Goal: Information Seeking & Learning: Learn about a topic

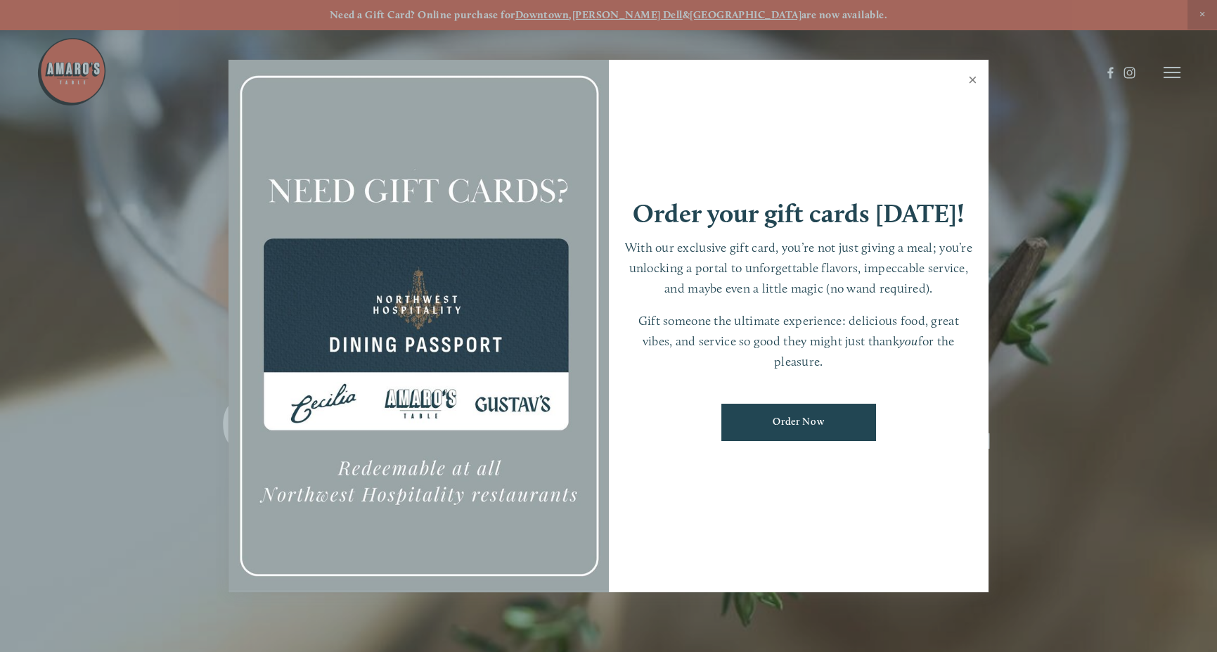
click at [974, 81] on link "Close" at bounding box center [972, 81] width 27 height 39
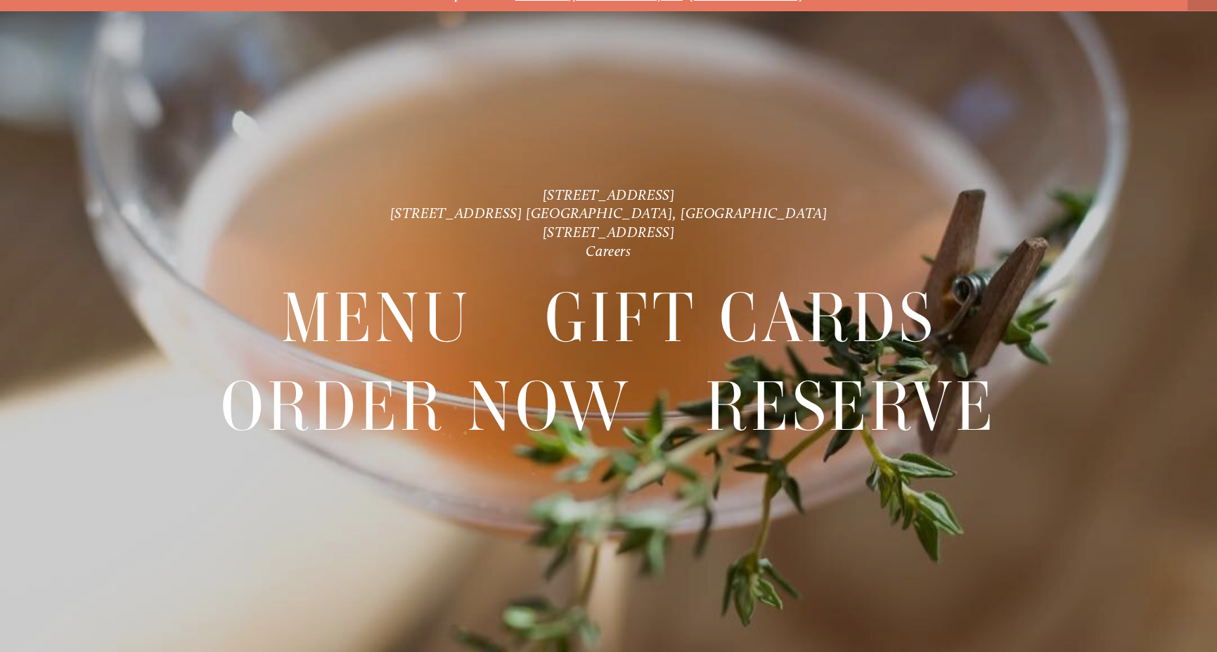
scroll to position [29, 0]
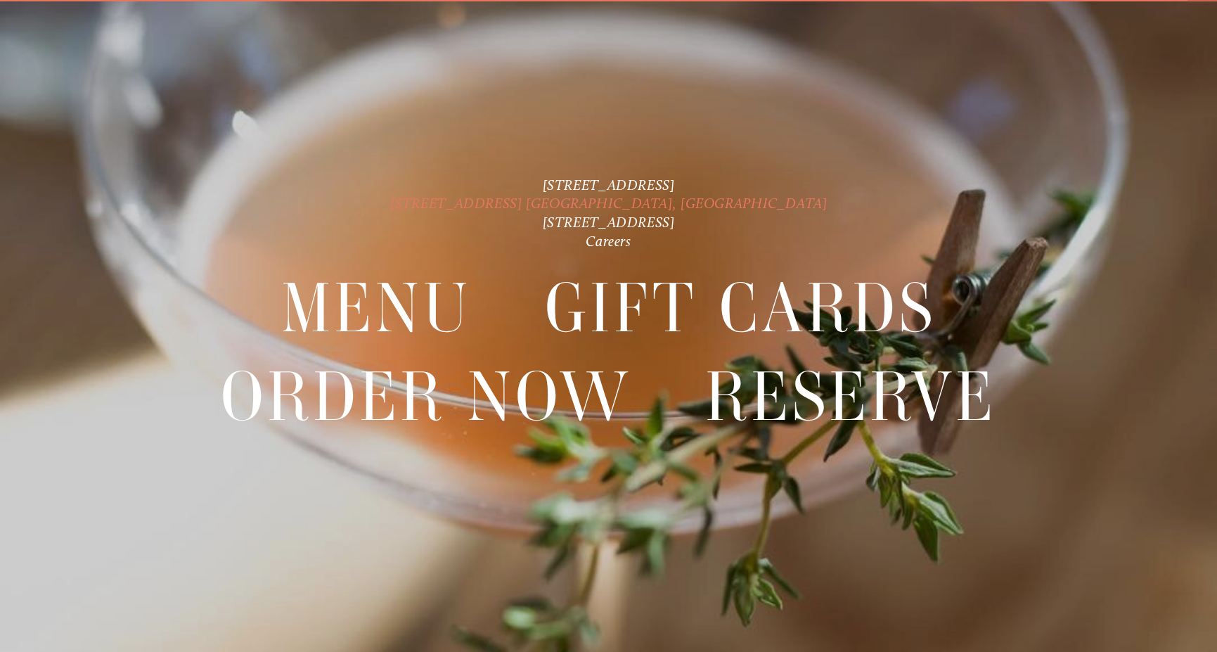
click at [648, 203] on link "[STREET_ADDRESS] [GEOGRAPHIC_DATA], [GEOGRAPHIC_DATA]" at bounding box center [608, 203] width 437 height 18
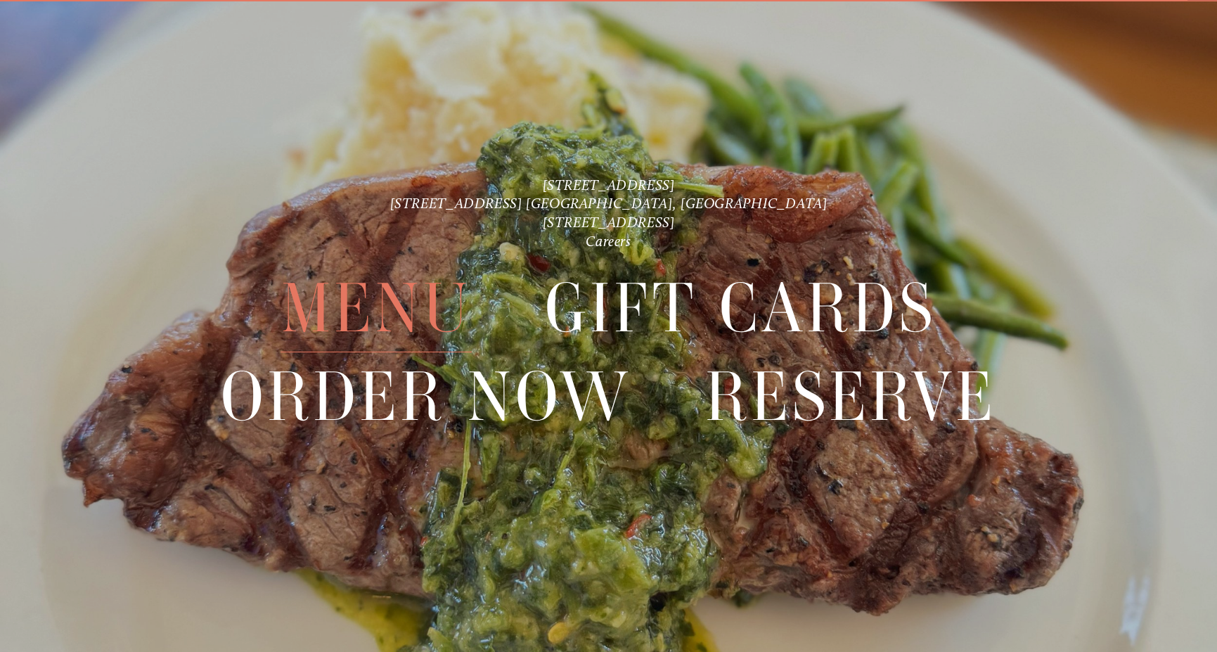
click at [347, 312] on span "Menu" at bounding box center [376, 308] width 191 height 88
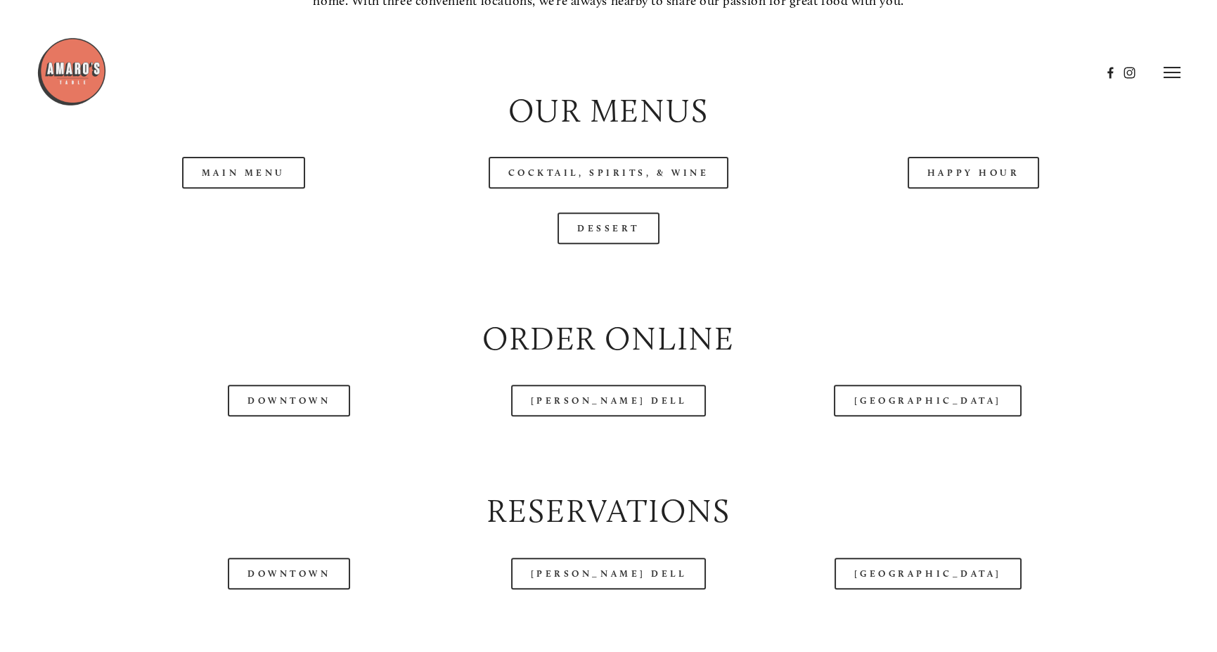
scroll to position [1477, 0]
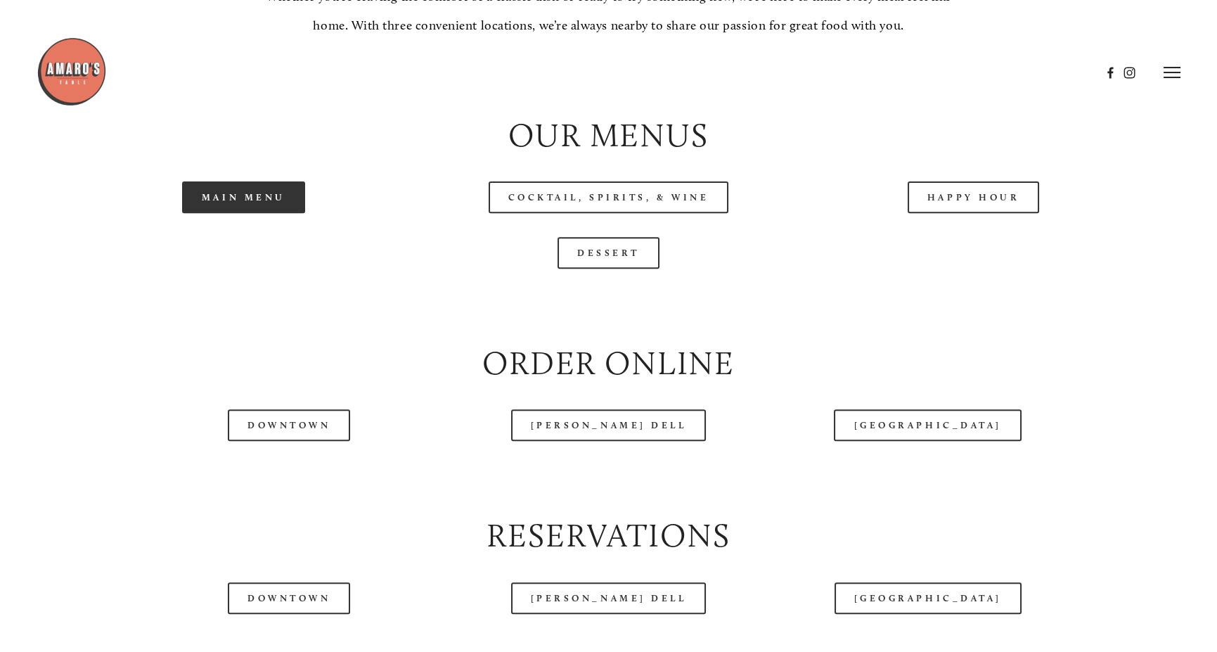
click at [237, 213] on link "Main Menu" at bounding box center [243, 197] width 123 height 32
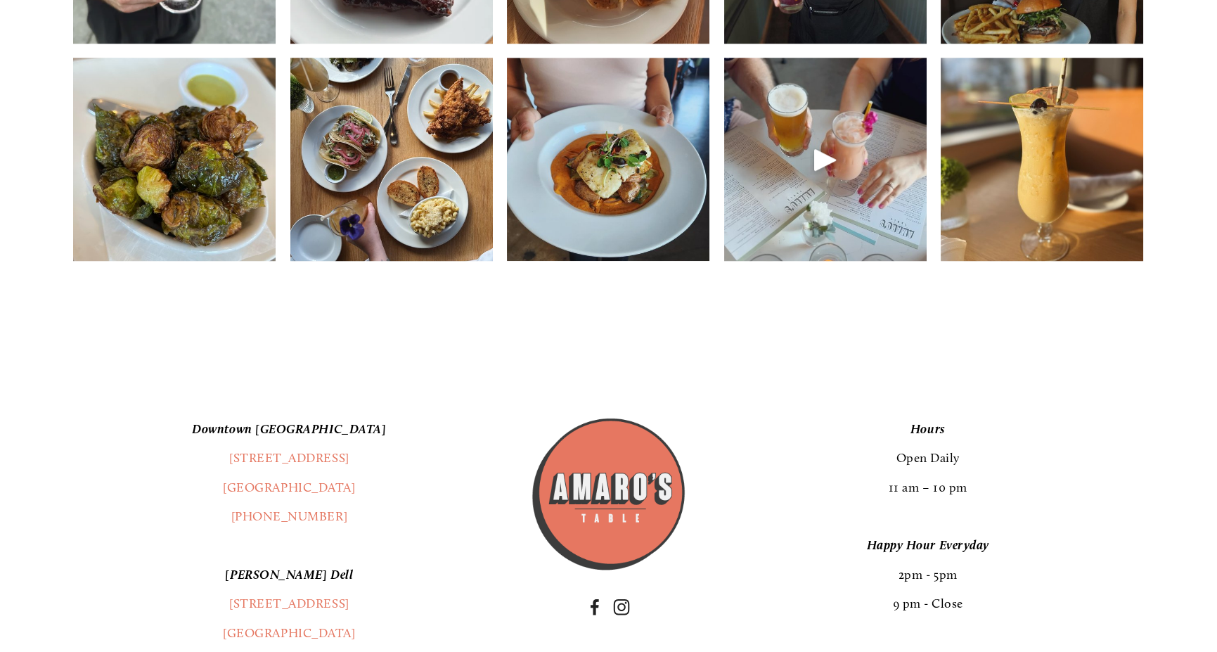
scroll to position [2391, 0]
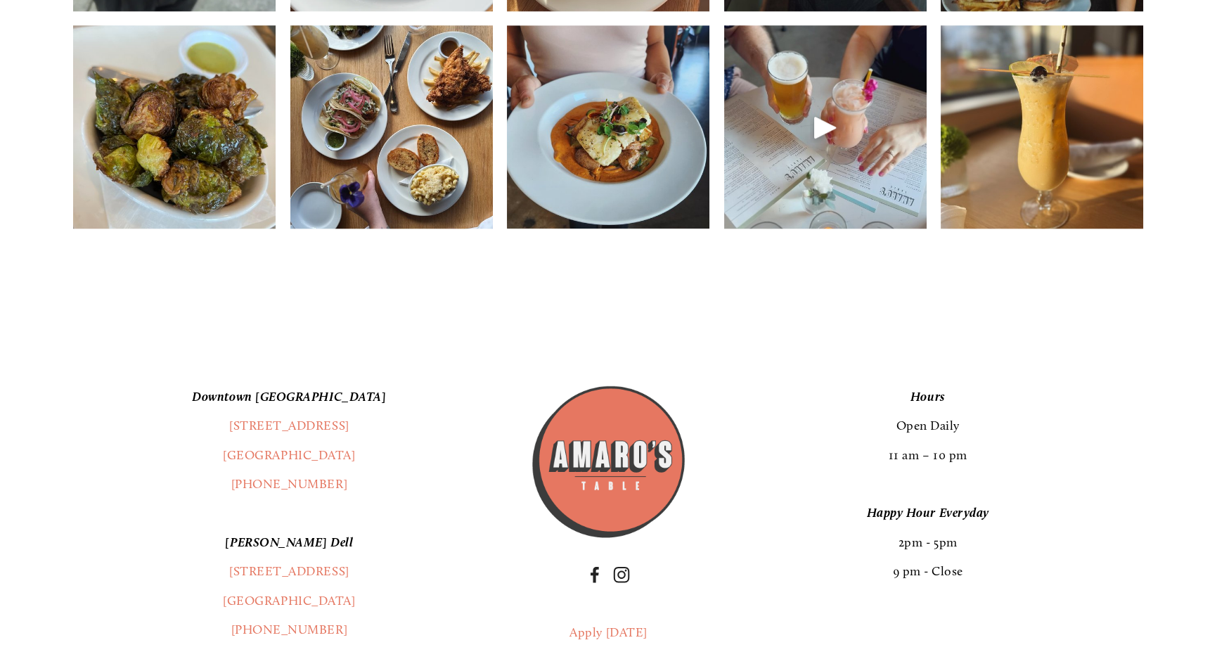
click at [600, 191] on img at bounding box center [608, 126] width 203 height 203
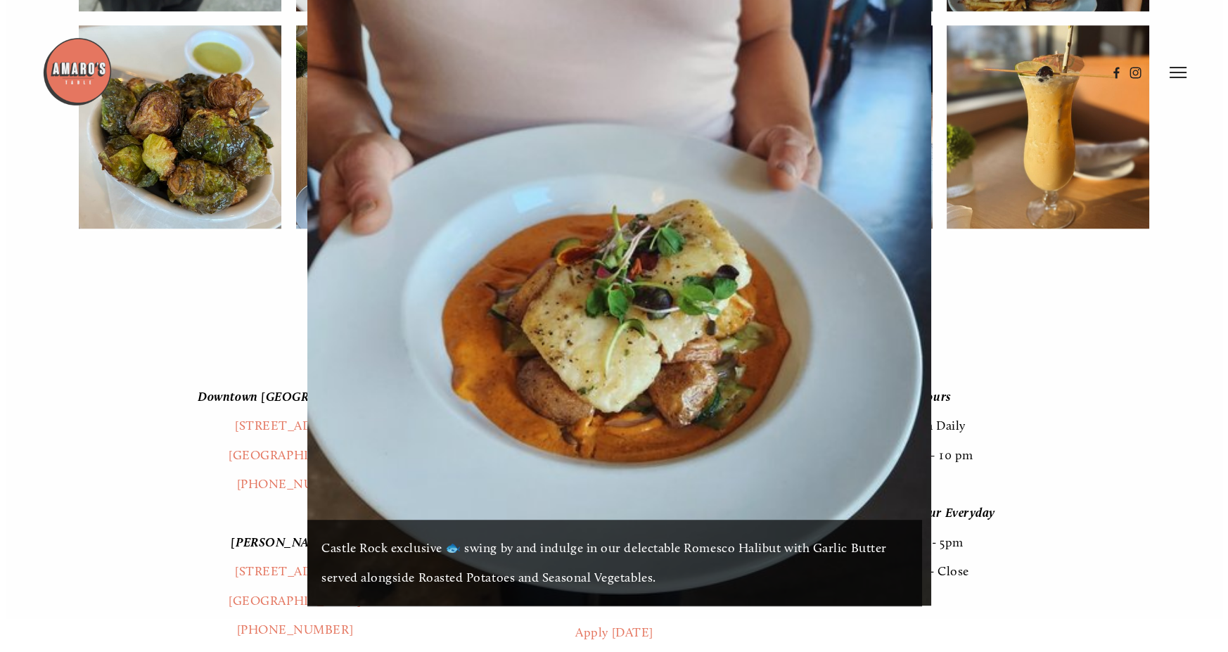
scroll to position [2358, 0]
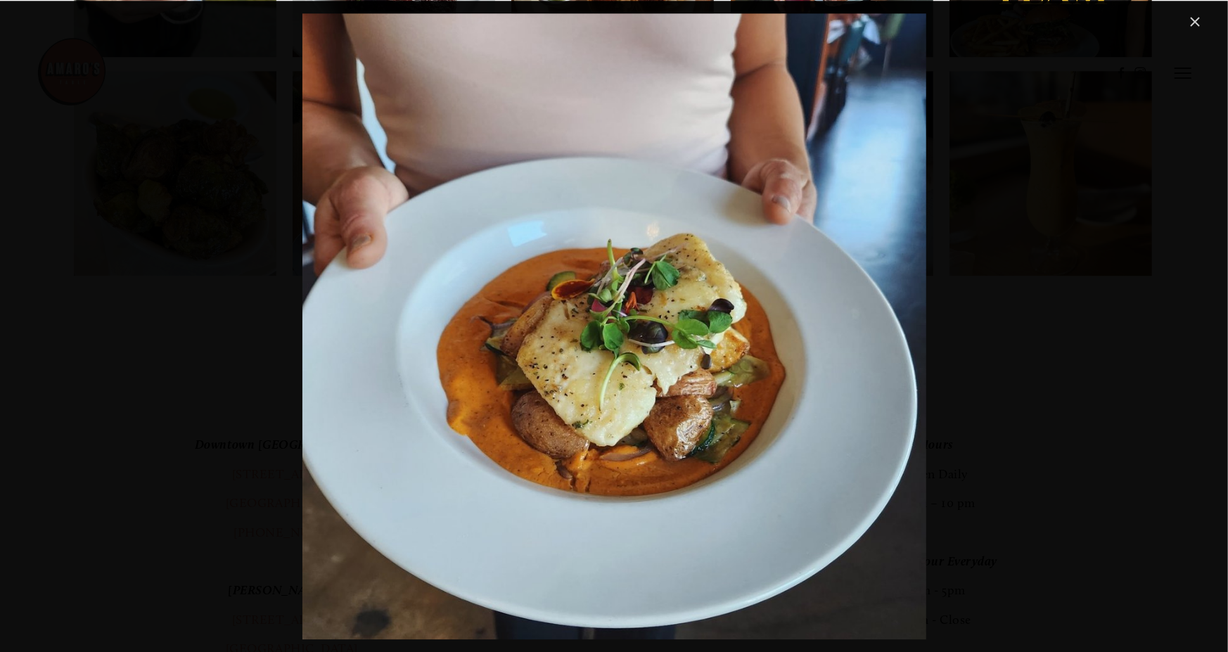
click at [1195, 25] on link "Close" at bounding box center [1194, 21] width 17 height 17
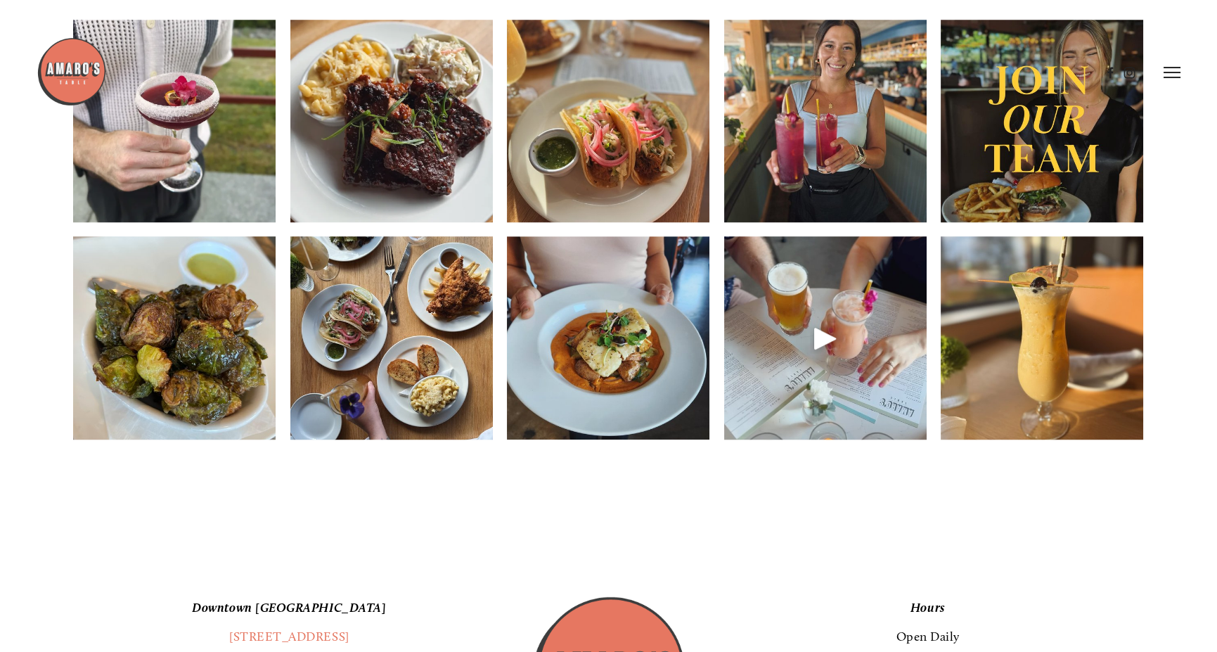
scroll to position [2110, 0]
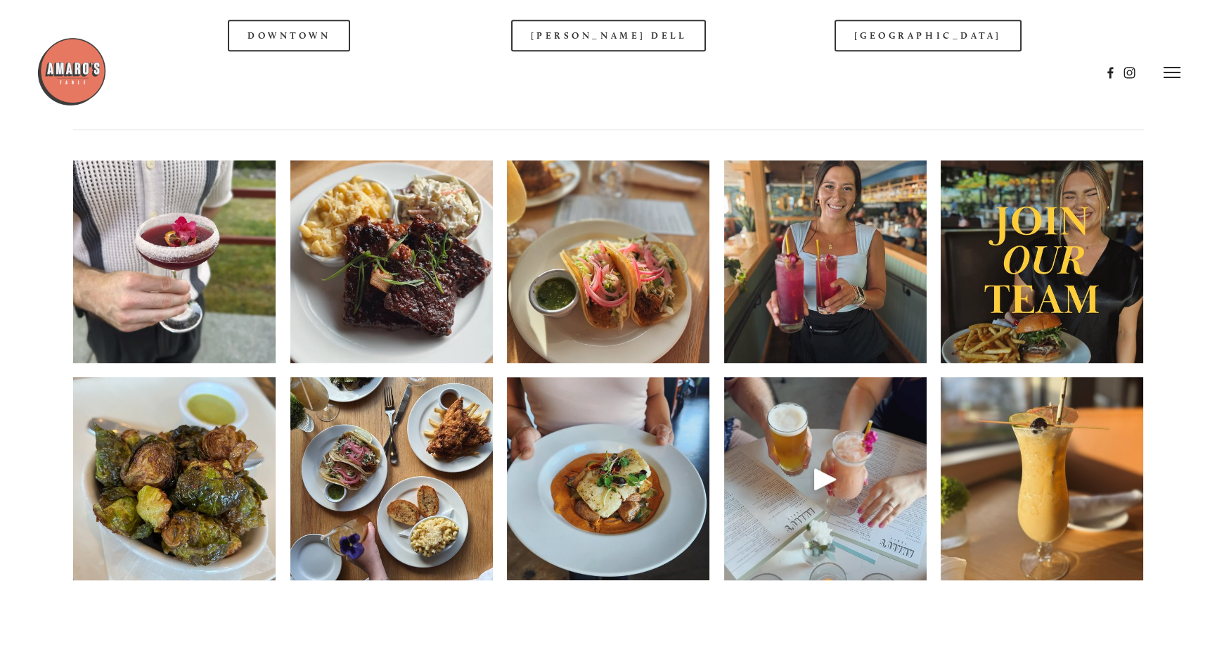
click at [413, 320] on img at bounding box center [391, 262] width 203 height 270
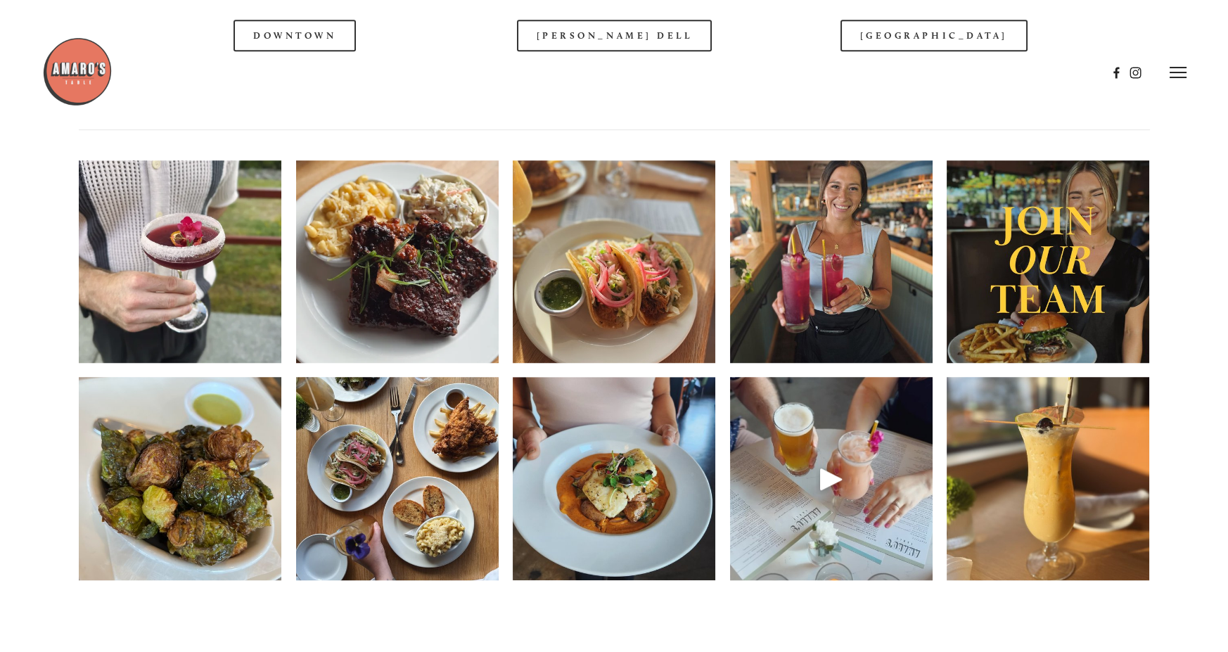
scroll to position [2006, 0]
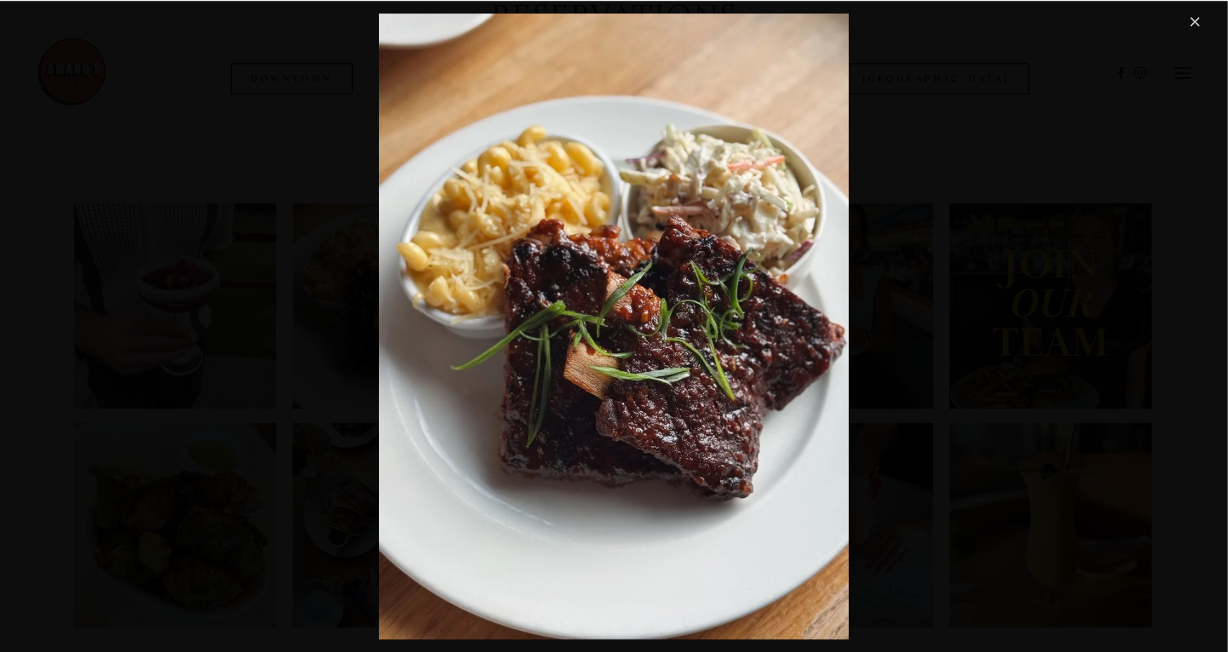
click at [1196, 24] on link "Close" at bounding box center [1194, 21] width 17 height 17
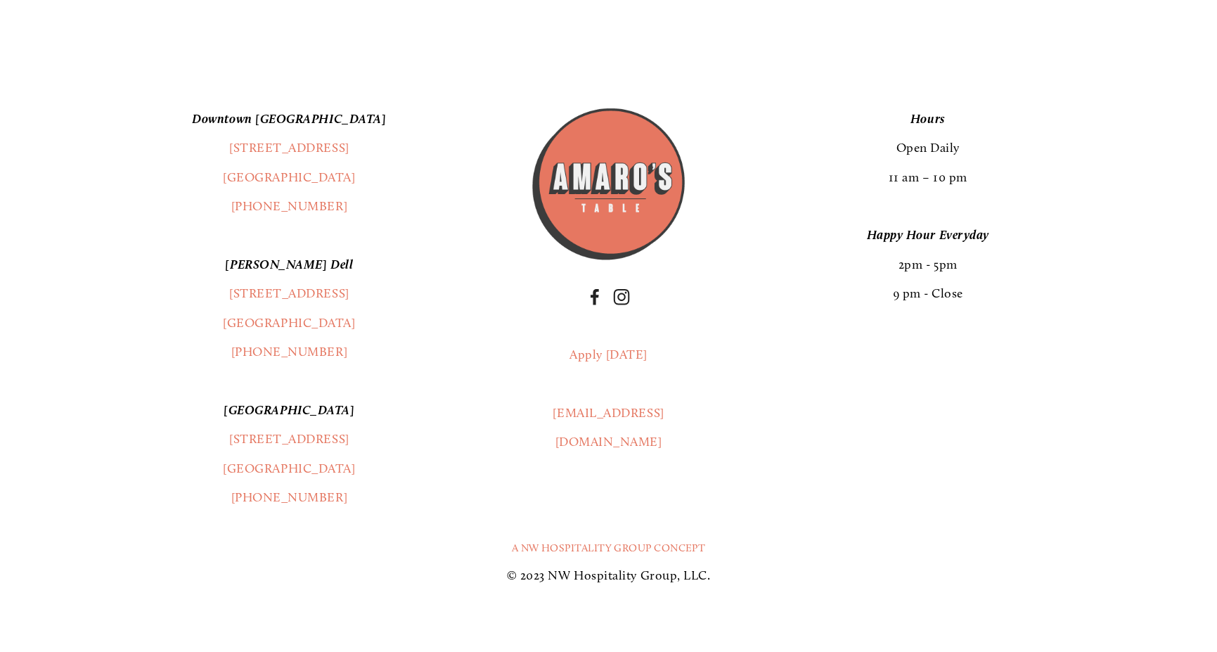
scroll to position [2673, 0]
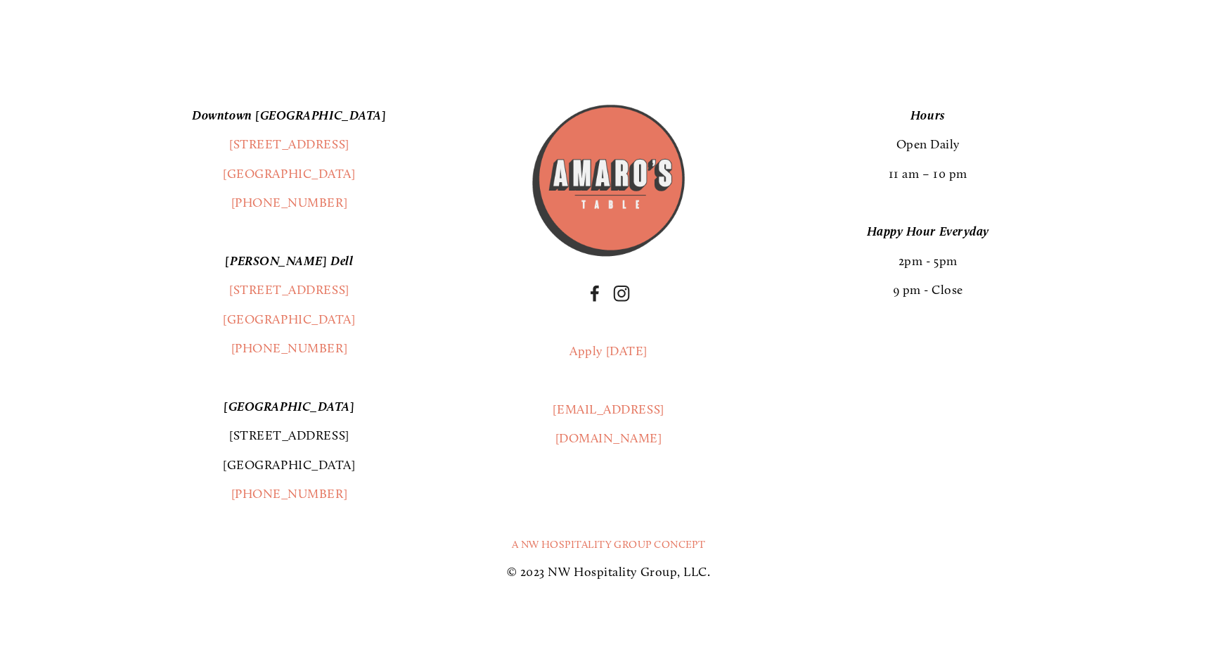
click at [292, 472] on link "[STREET_ADDRESS]" at bounding box center [289, 450] width 132 height 44
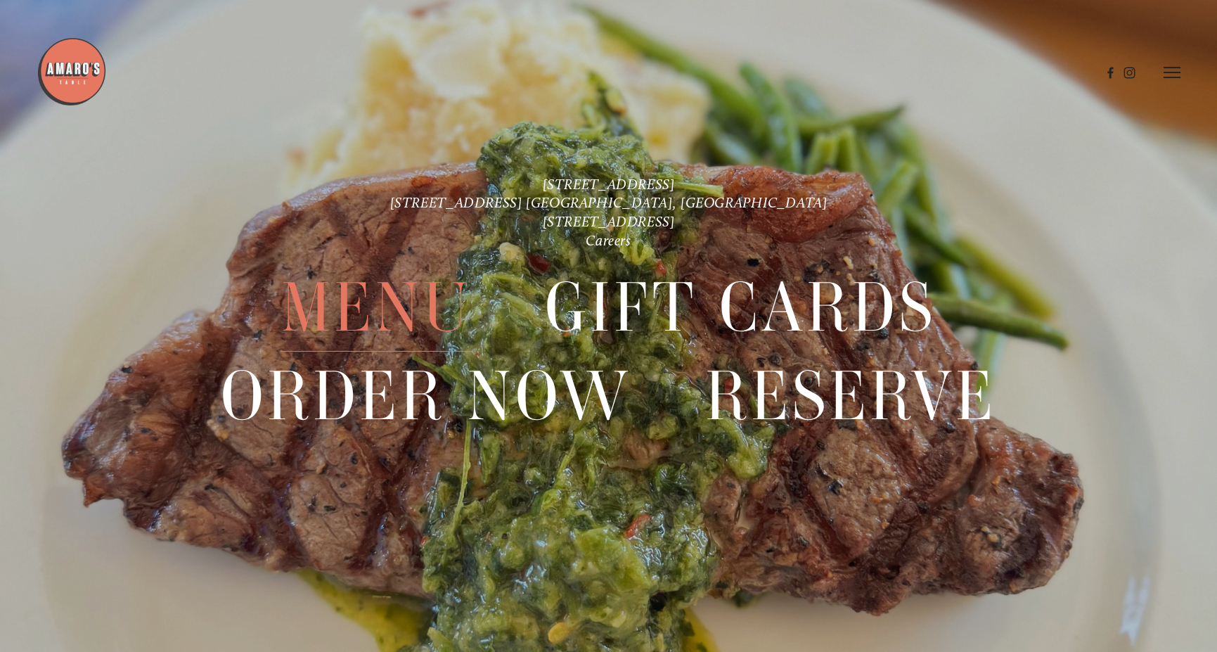
scroll to position [3116, 0]
